Goal: Navigation & Orientation: Find specific page/section

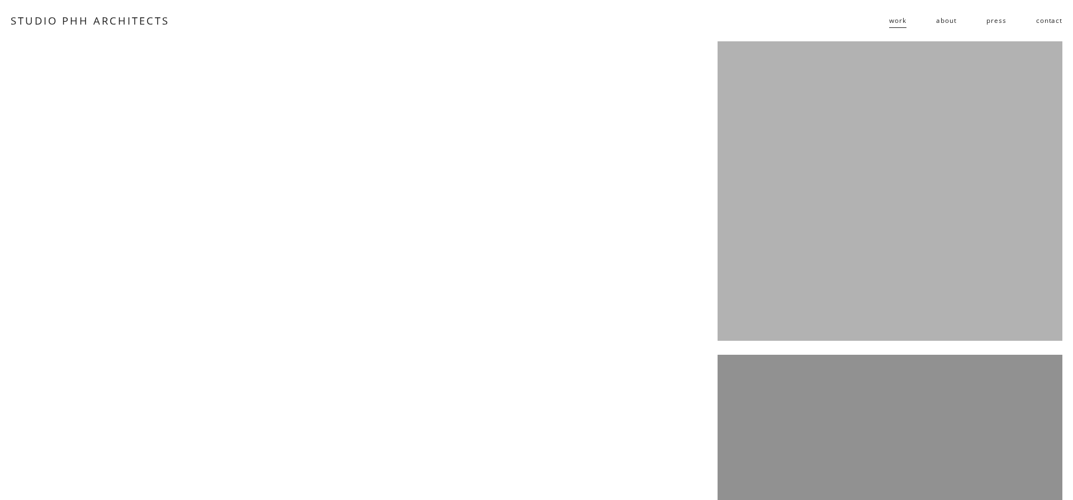
scroll to position [2641, 0]
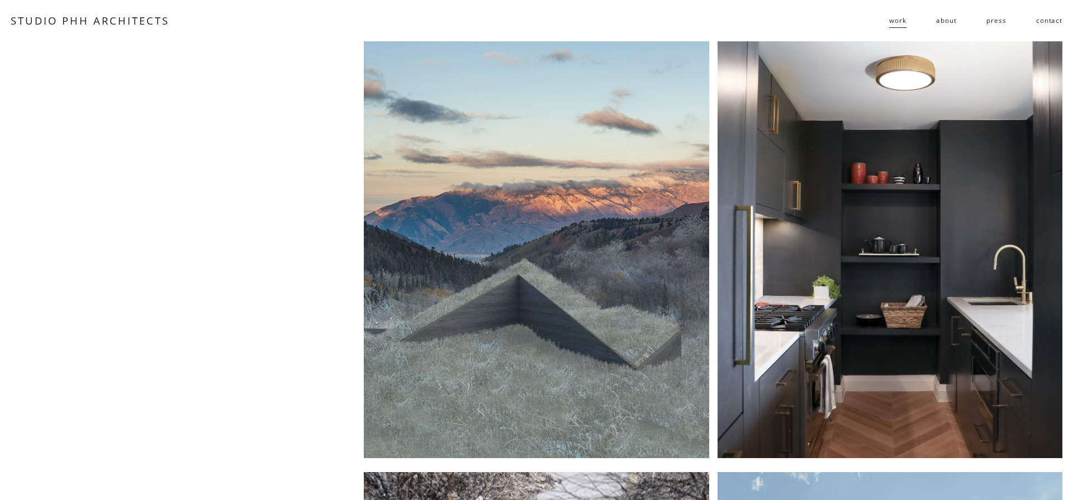
click at [832, 281] on div at bounding box center [889, 245] width 345 height 425
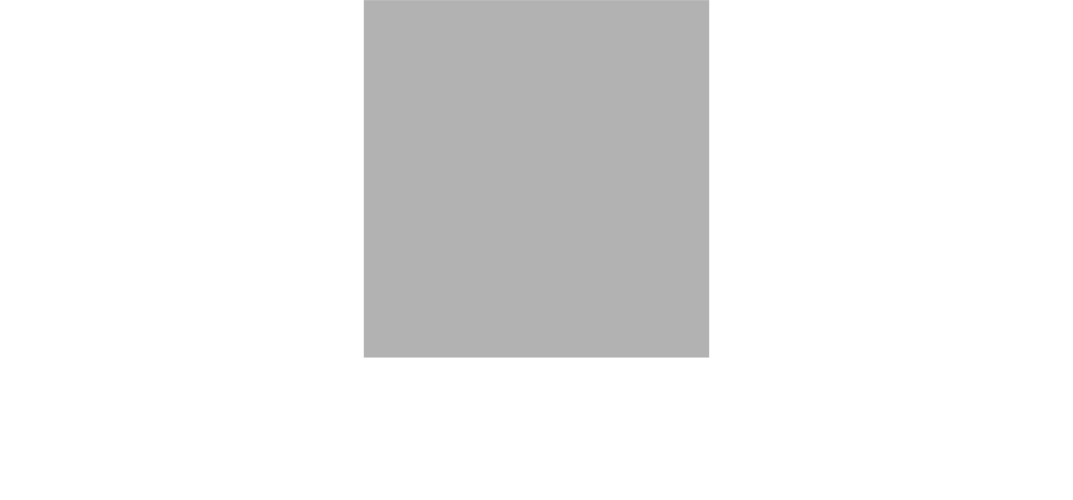
scroll to position [4400, 0]
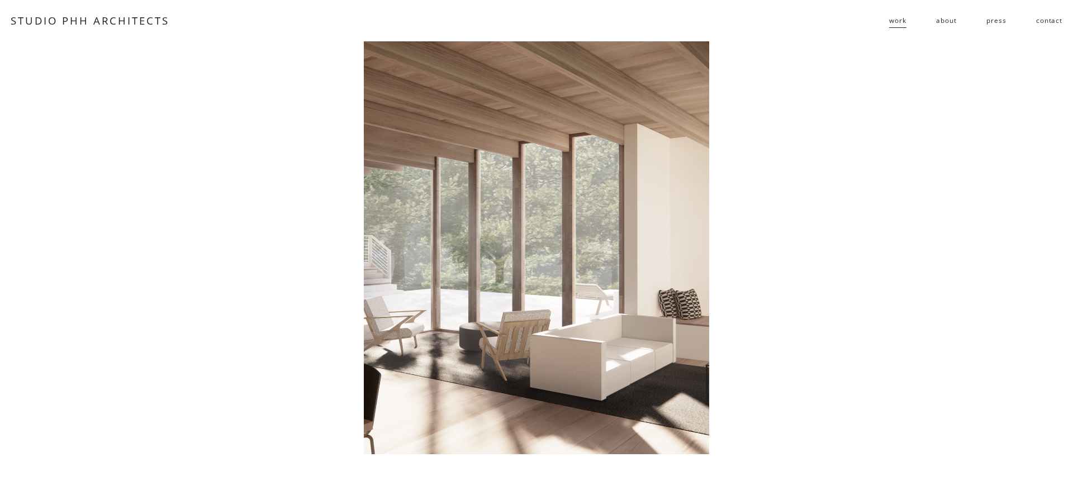
click at [502, 138] on div at bounding box center [536, 241] width 345 height 425
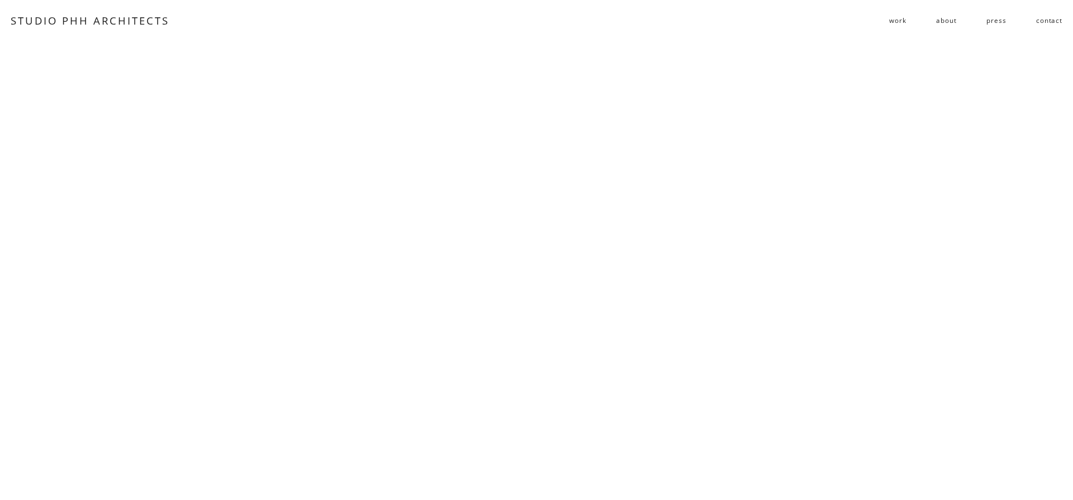
scroll to position [1348, 0]
